Goal: Task Accomplishment & Management: Use online tool/utility

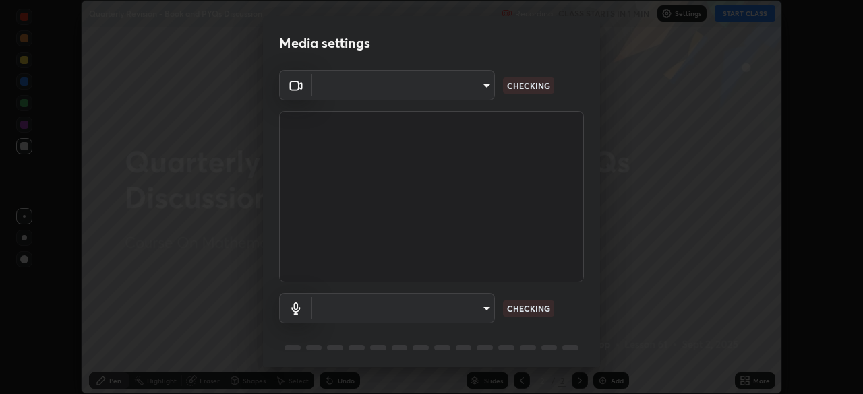
scroll to position [394, 863]
type input "5204e49b19dfb47b934bd0def1c8e1a00b2014265d57ee16b47da032bff83a8c"
click at [483, 308] on body "Erase all Quarterly Revision - Book and PYQs Discussion Recording WAS SCHEDULED…" at bounding box center [431, 197] width 863 height 394
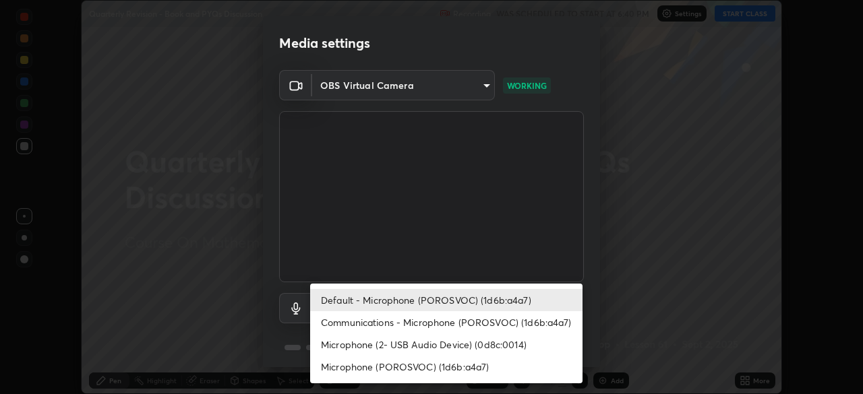
click at [499, 315] on li "Communications - Microphone (POROSVOC) (1d6b:a4a7)" at bounding box center [446, 322] width 272 height 22
type input "communications"
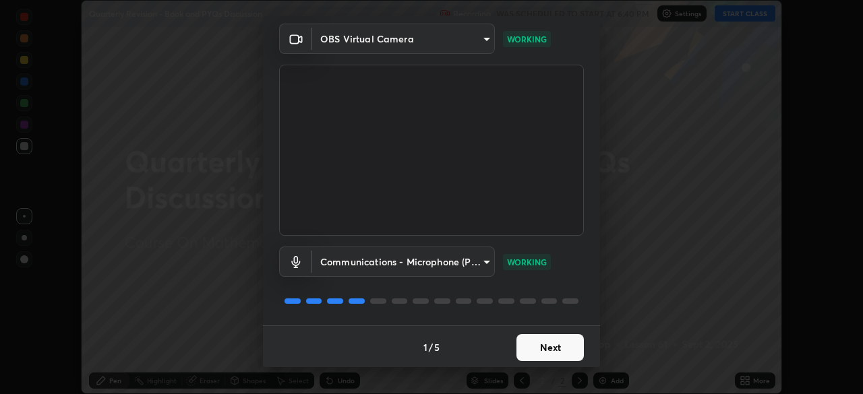
scroll to position [48, 0]
click at [557, 341] on button "Next" at bounding box center [549, 346] width 67 height 27
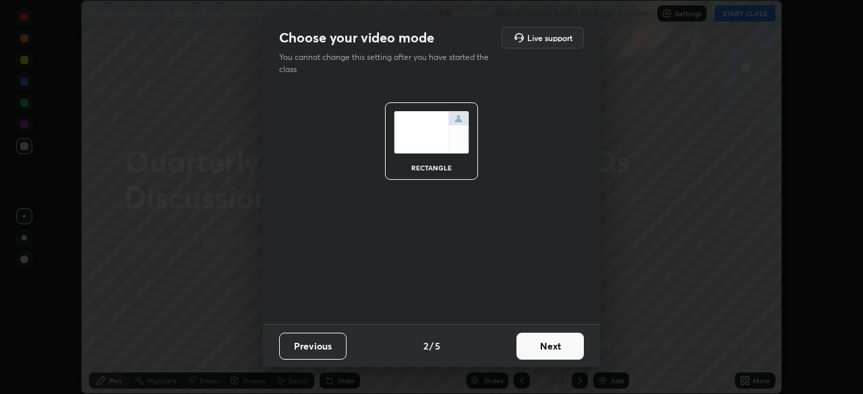
click at [559, 340] on button "Next" at bounding box center [549, 346] width 67 height 27
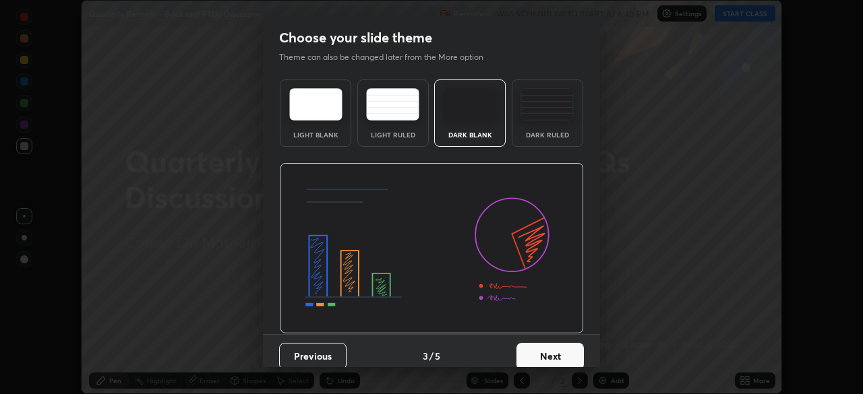
click at [548, 353] on button "Next" at bounding box center [549, 356] width 67 height 27
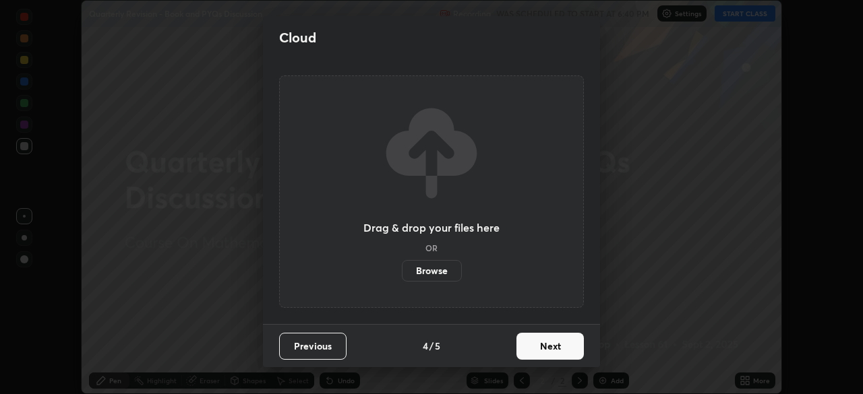
click at [551, 345] on button "Next" at bounding box center [549, 346] width 67 height 27
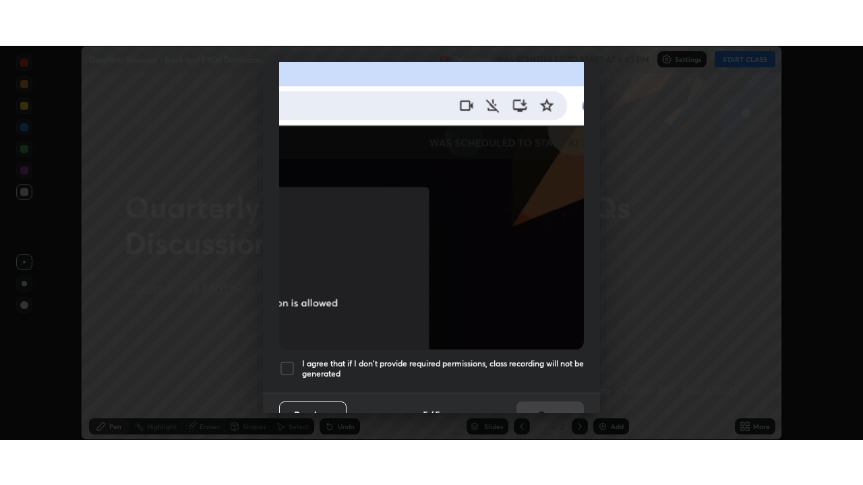
scroll to position [323, 0]
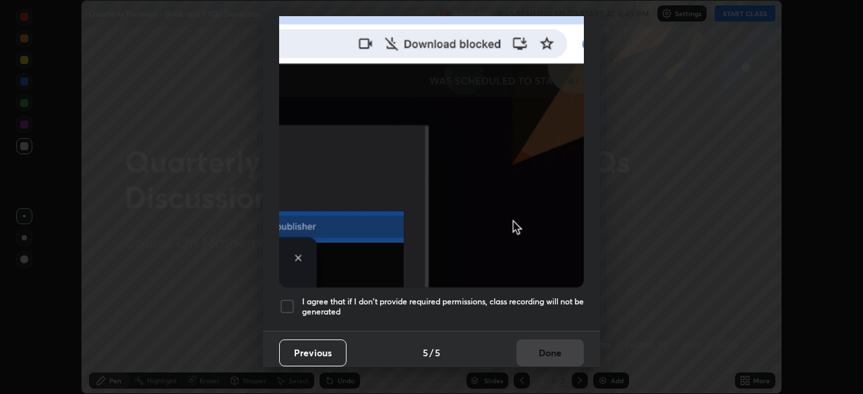
click at [515, 297] on h5 "I agree that if I don't provide required permissions, class recording will not …" at bounding box center [443, 307] width 282 height 21
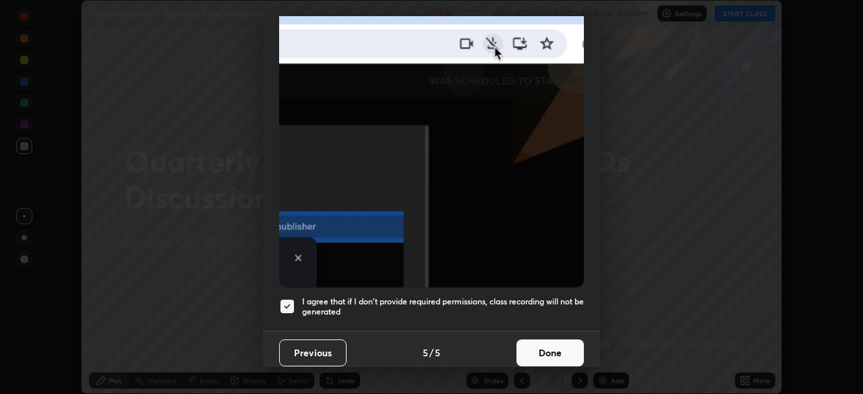
click at [553, 346] on button "Done" at bounding box center [549, 353] width 67 height 27
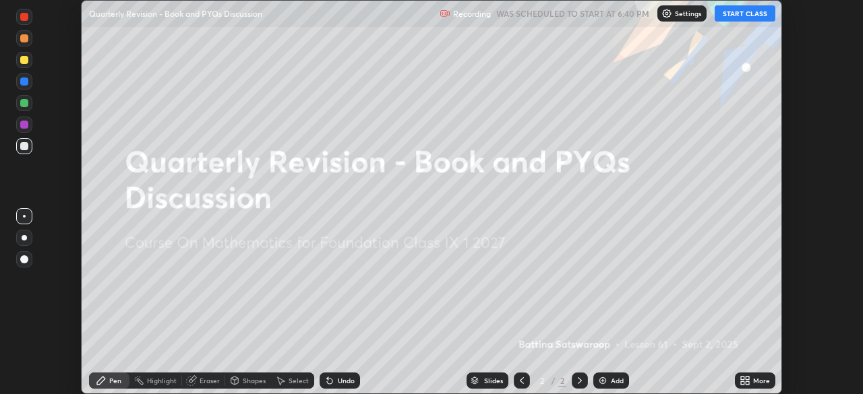
click at [622, 379] on div "Add" at bounding box center [617, 380] width 13 height 7
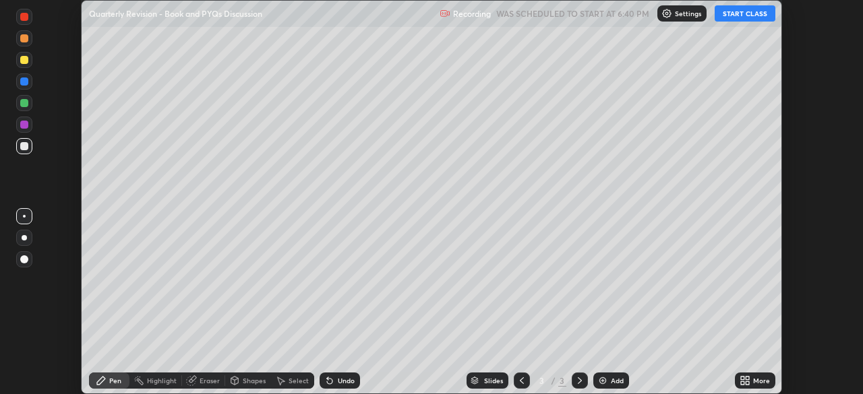
click at [754, 386] on div "More" at bounding box center [755, 381] width 40 height 16
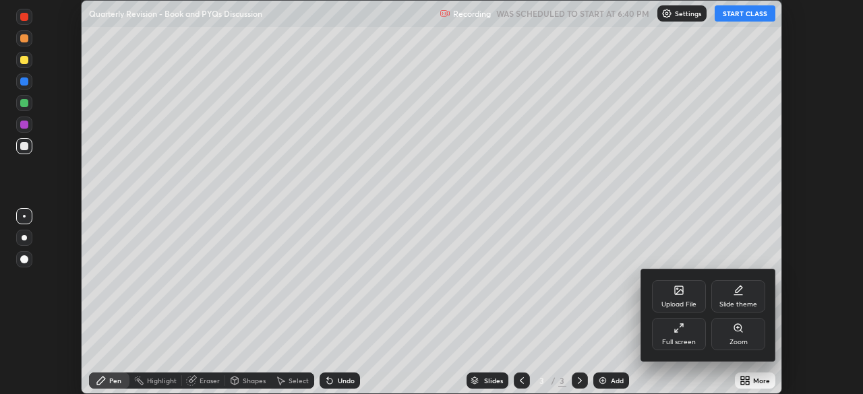
click at [679, 331] on icon at bounding box center [678, 328] width 11 height 11
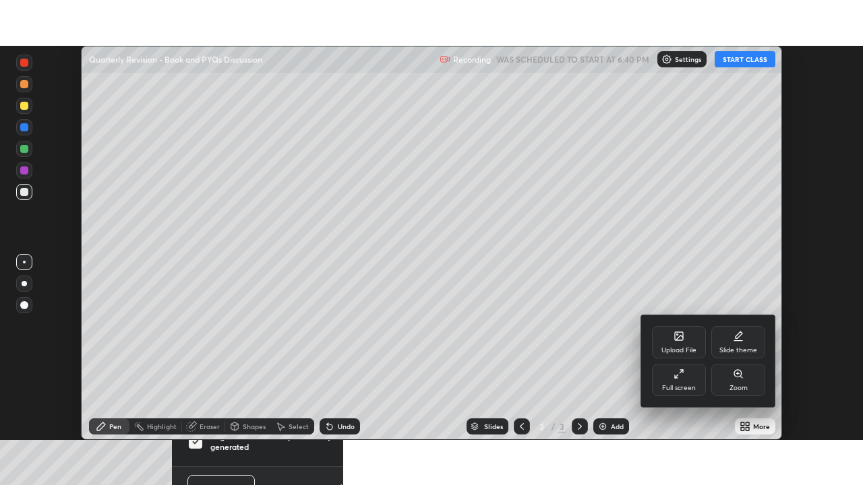
scroll to position [485, 863]
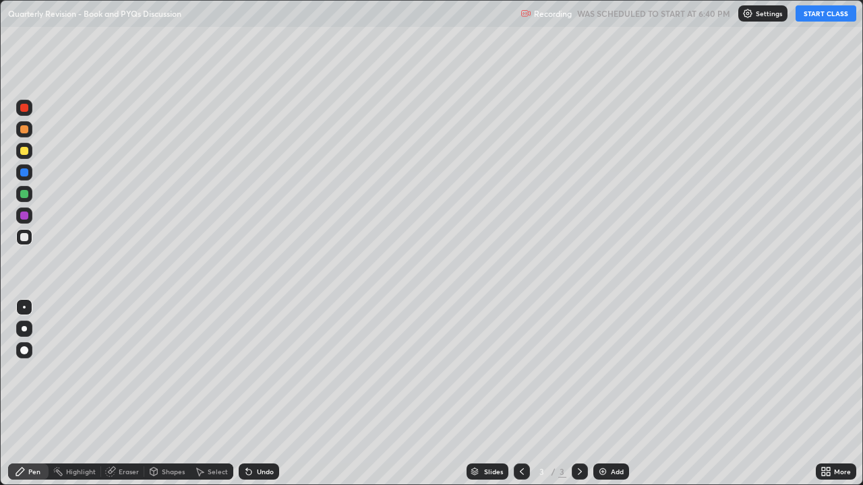
click at [821, 18] on button "START CLASS" at bounding box center [825, 13] width 61 height 16
click at [22, 148] on div at bounding box center [24, 151] width 8 height 8
click at [263, 394] on div "Undo" at bounding box center [265, 471] width 17 height 7
click at [262, 394] on div "Undo" at bounding box center [265, 471] width 17 height 7
click at [611, 394] on div "Add" at bounding box center [617, 471] width 13 height 7
